Goal: Task Accomplishment & Management: Use online tool/utility

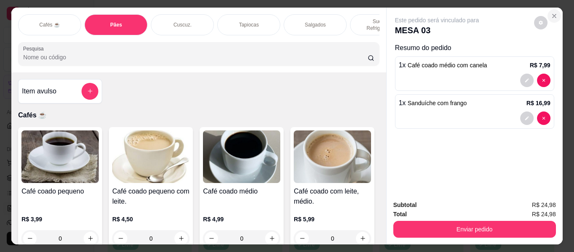
scroll to position [5291, 0]
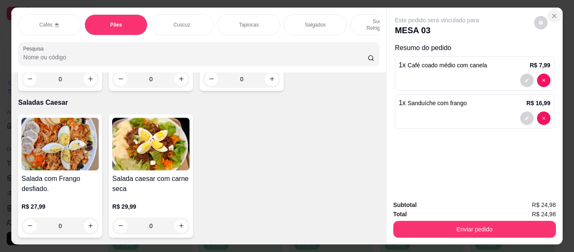
click at [557, 12] on button "Close" at bounding box center [554, 15] width 13 height 13
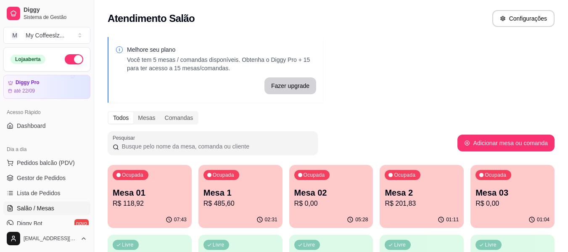
click at [503, 209] on div "Ocupada Mesa 03 R$ 0,00" at bounding box center [513, 188] width 84 height 47
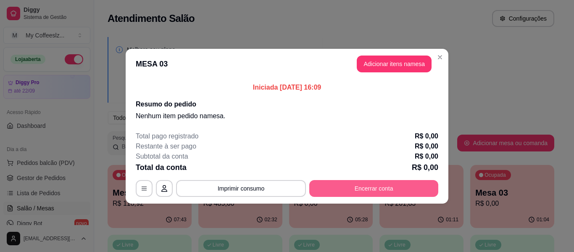
click at [394, 186] on button "Encerrar conta" at bounding box center [373, 188] width 129 height 17
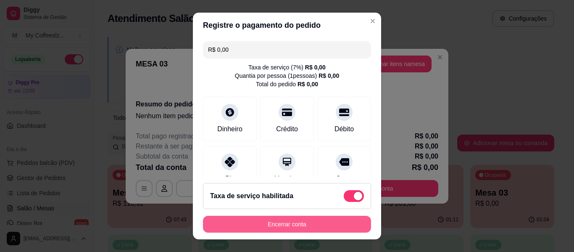
click at [286, 224] on button "Encerrar conta" at bounding box center [287, 224] width 168 height 17
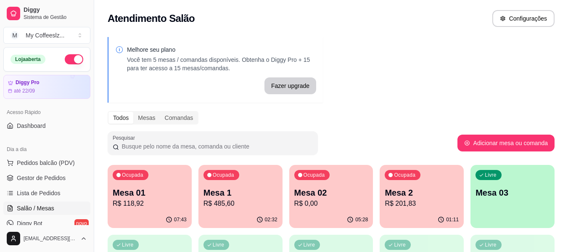
click at [402, 202] on p "R$ 201,83" at bounding box center [422, 203] width 74 height 10
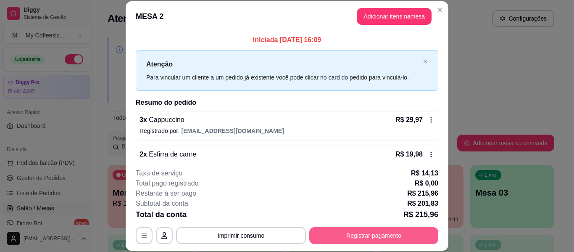
click at [359, 236] on button "Registrar pagamento" at bounding box center [373, 235] width 129 height 17
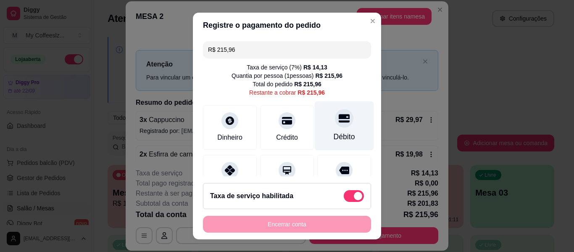
click at [339, 119] on icon at bounding box center [344, 118] width 11 height 11
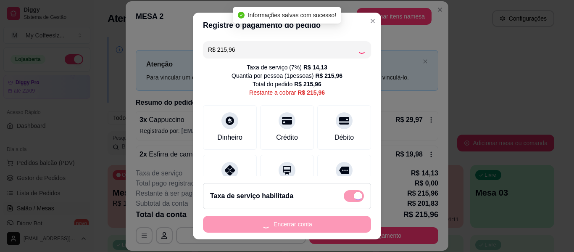
type input "R$ 0,00"
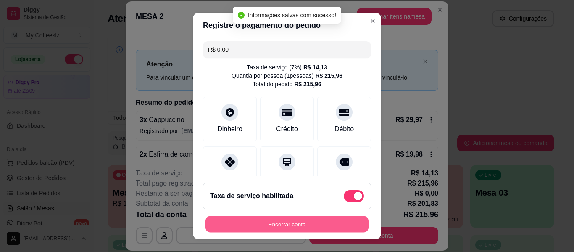
click at [285, 223] on button "Encerrar conta" at bounding box center [287, 224] width 163 height 16
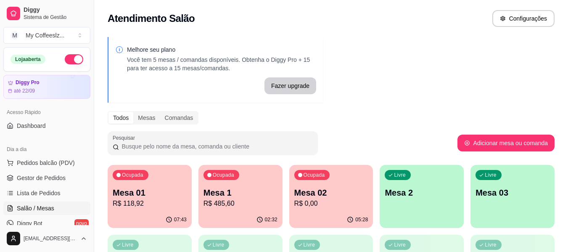
click at [318, 201] on p "R$ 0,00" at bounding box center [331, 203] width 74 height 10
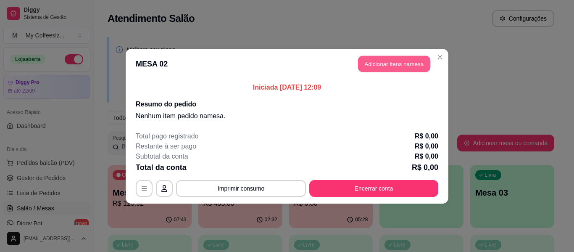
click at [405, 59] on button "Adicionar itens na mesa" at bounding box center [394, 64] width 72 height 16
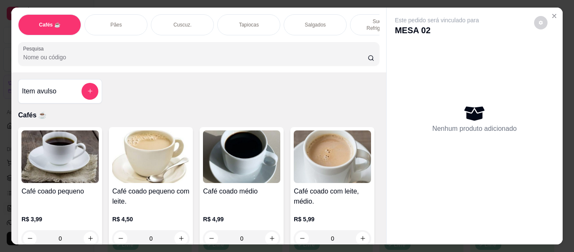
click at [190, 17] on div "Cuscuz." at bounding box center [182, 24] width 63 height 21
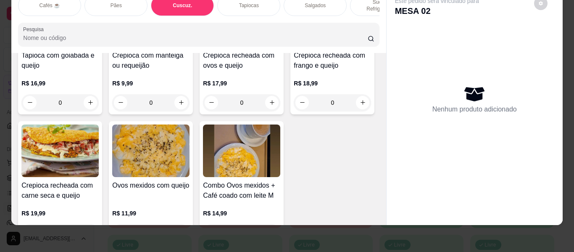
scroll to position [2393, 0]
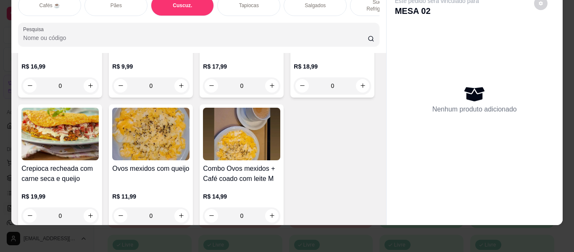
type input "1"
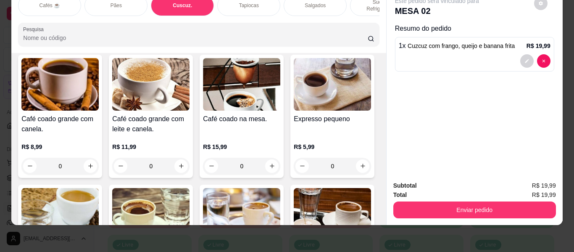
scroll to position [336, 0]
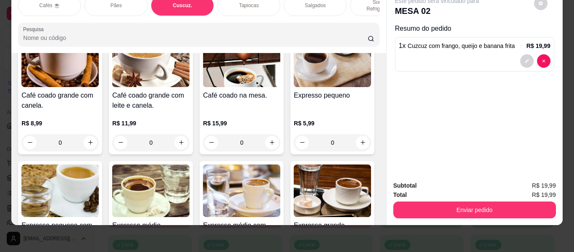
click at [269, 16] on icon "increase-product-quantity" at bounding box center [272, 12] width 6 height 6
type input "1"
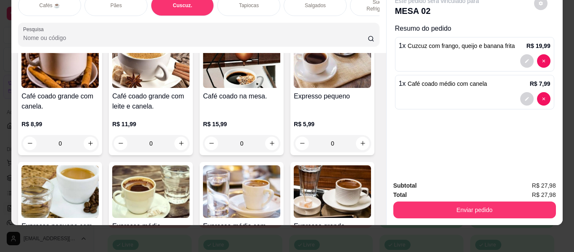
scroll to position [337, 0]
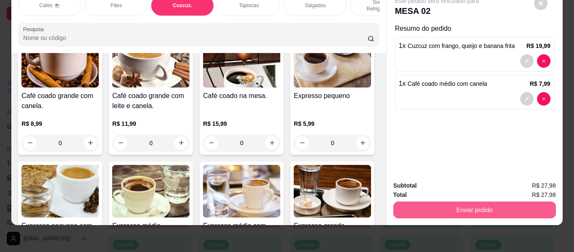
click at [420, 201] on button "Enviar pedido" at bounding box center [475, 209] width 163 height 17
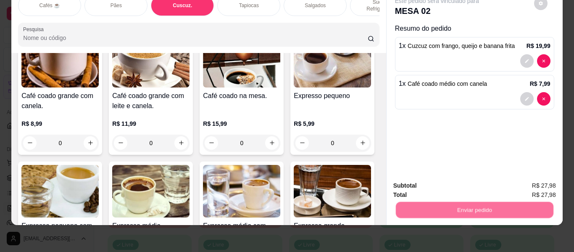
click at [419, 179] on button "Não registrar e enviar pedido" at bounding box center [446, 183] width 87 height 16
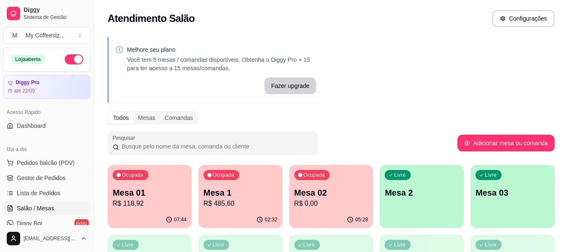
click at [410, 206] on div "Livre Mesa 2" at bounding box center [422, 191] width 84 height 53
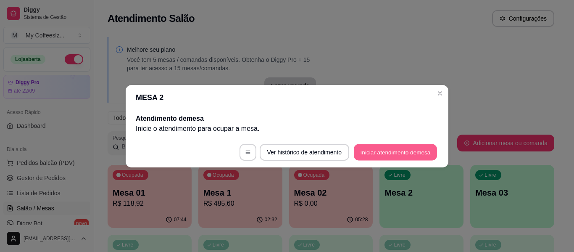
click at [414, 145] on button "Iniciar atendimento de mesa" at bounding box center [395, 152] width 83 height 16
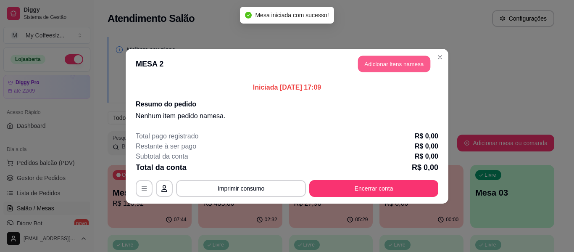
click at [399, 64] on button "Adicionar itens na mesa" at bounding box center [394, 64] width 72 height 16
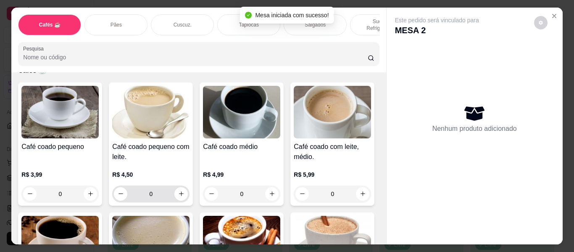
scroll to position [126, 0]
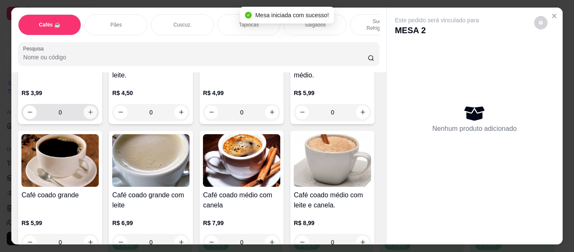
click at [87, 109] on icon "increase-product-quantity" at bounding box center [90, 112] width 6 height 6
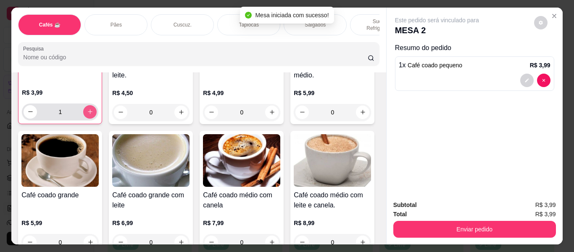
type input "1"
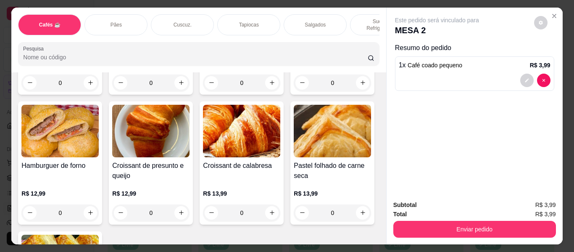
scroll to position [2608, 0]
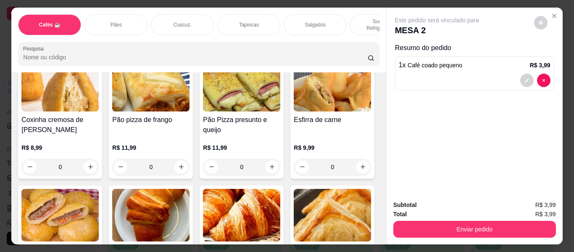
type input "1"
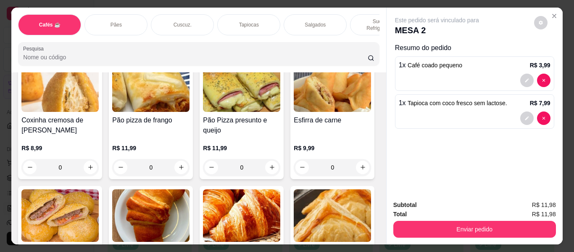
click at [358, 14] on div "Sucos e Refrigerantes" at bounding box center [381, 24] width 63 height 21
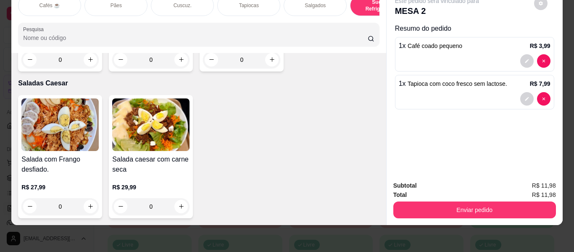
scroll to position [4806, 0]
type input "1"
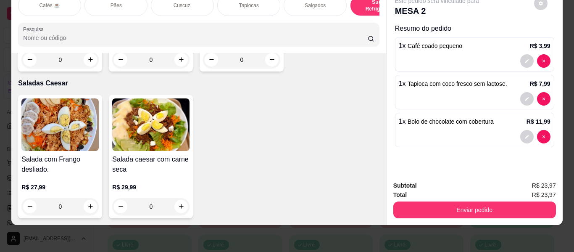
type input "1"
click at [299, 5] on div "Salgados" at bounding box center [315, 5] width 63 height 21
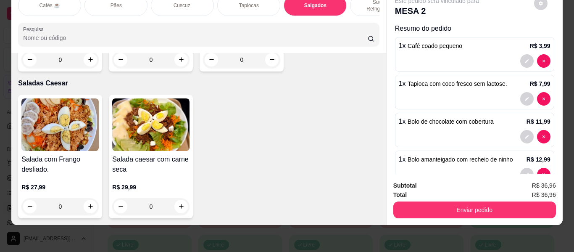
scroll to position [19, 0]
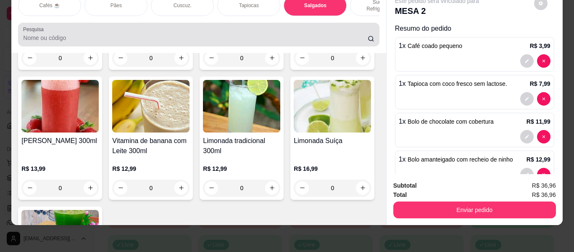
drag, startPoint x: 270, startPoint y: 14, endPoint x: 251, endPoint y: 33, distance: 27.4
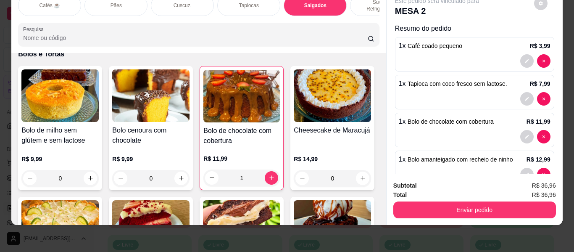
scroll to position [3769, 0]
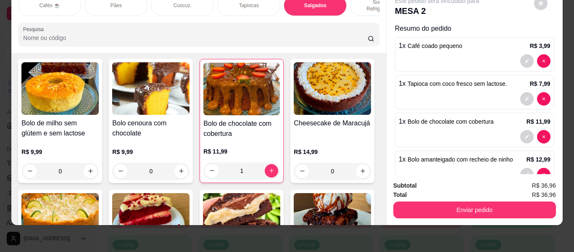
type input "1"
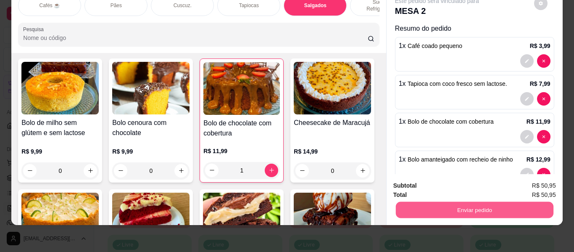
click at [435, 211] on button "Enviar pedido" at bounding box center [475, 210] width 158 height 16
click at [442, 187] on button "Não registrar e enviar pedido" at bounding box center [447, 186] width 85 height 16
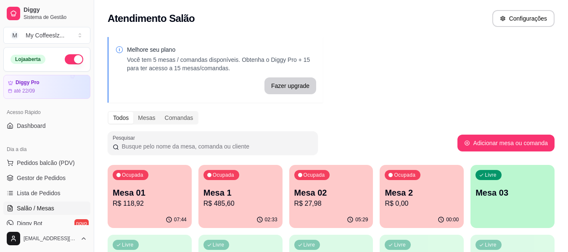
click at [504, 193] on p "Mesa 03" at bounding box center [513, 193] width 74 height 12
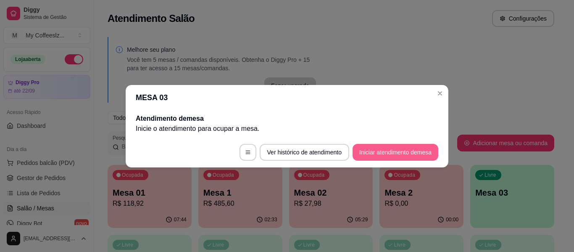
click at [376, 148] on button "Iniciar atendimento de mesa" at bounding box center [396, 152] width 86 height 17
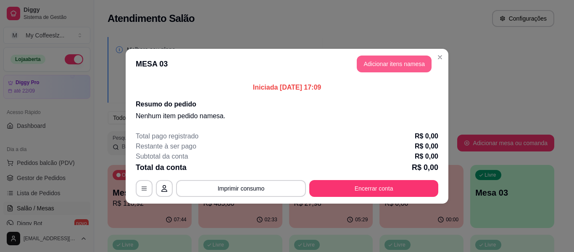
click at [372, 61] on button "Adicionar itens na mesa" at bounding box center [394, 64] width 75 height 17
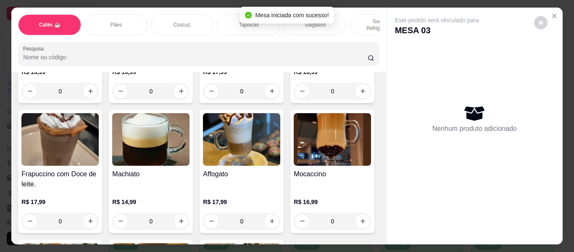
scroll to position [967, 0]
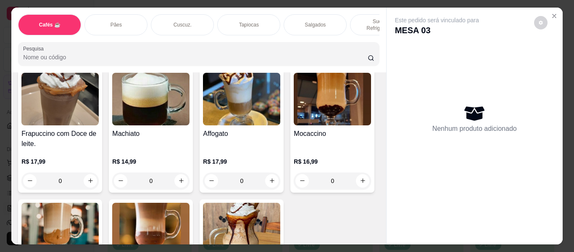
type input "1"
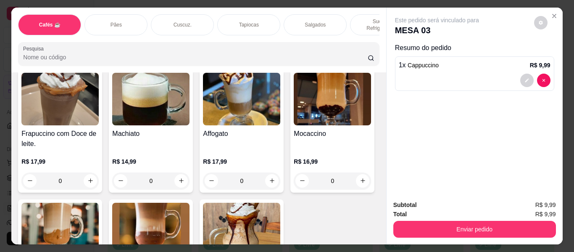
click at [126, 21] on div "Pães" at bounding box center [116, 24] width 63 height 21
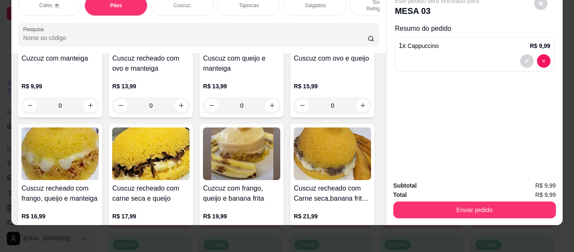
scroll to position [1730, 0]
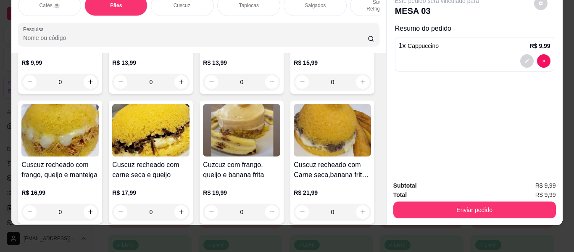
type input "1"
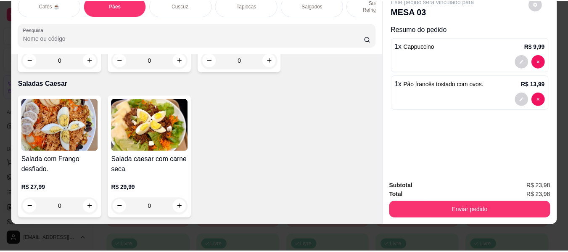
scroll to position [4842, 0]
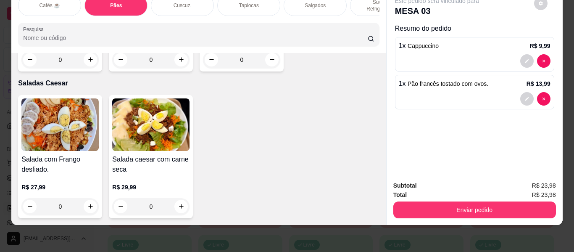
type input "1"
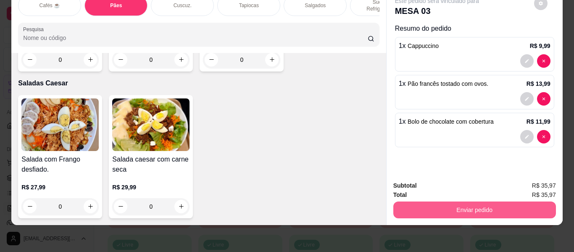
click at [501, 201] on button "Enviar pedido" at bounding box center [475, 209] width 163 height 17
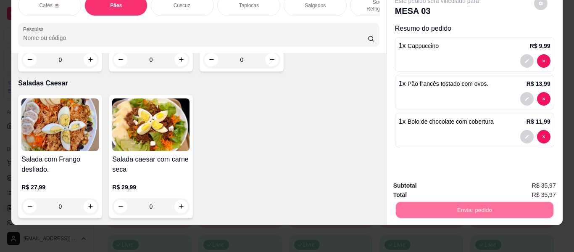
click at [473, 182] on button "Não registrar e enviar pedido" at bounding box center [447, 183] width 85 height 16
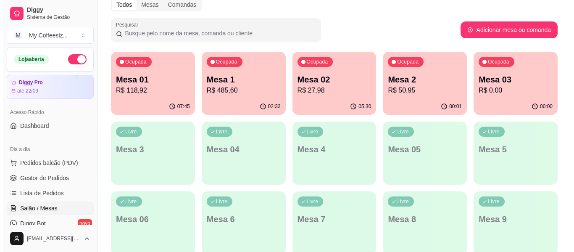
scroll to position [126, 0]
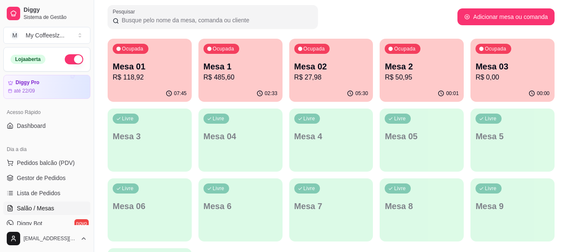
click at [311, 83] on div "Ocupada Mesa 02 R$ 27,98" at bounding box center [331, 62] width 84 height 47
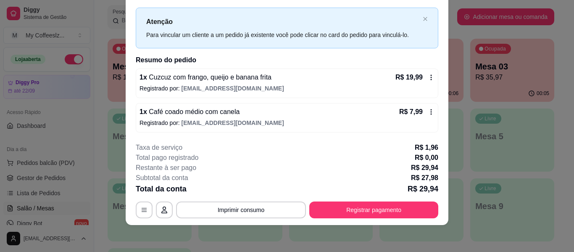
scroll to position [0, 0]
